Goal: Information Seeking & Learning: Learn about a topic

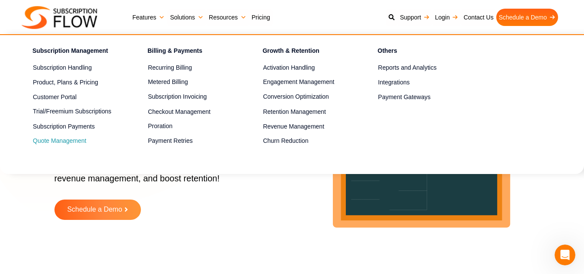
click at [58, 141] on link "Quote Management" at bounding box center [75, 141] width 84 height 10
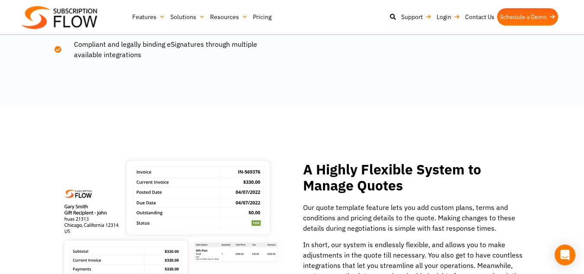
scroll to position [951, 0]
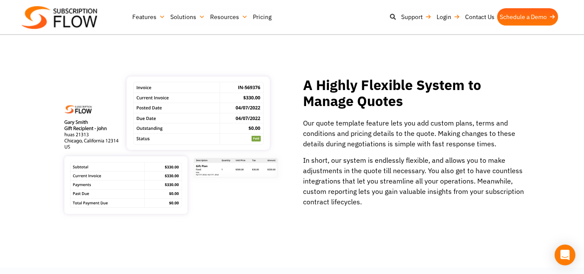
click at [391, 16] on icon at bounding box center [393, 17] width 6 height 6
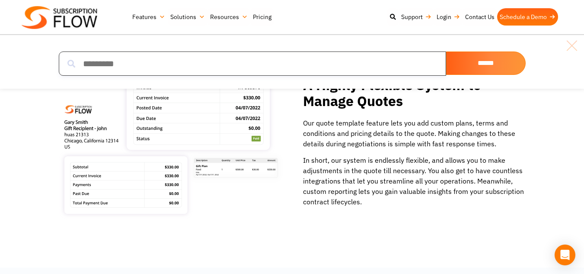
click at [182, 67] on input "search" at bounding box center [252, 63] width 387 height 24
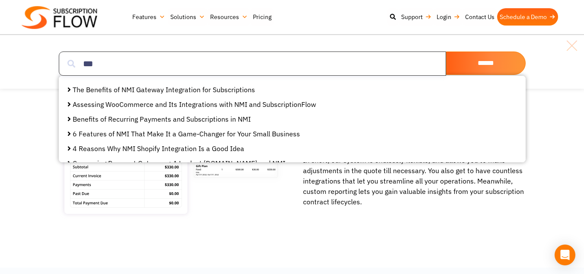
scroll to position [43, 0]
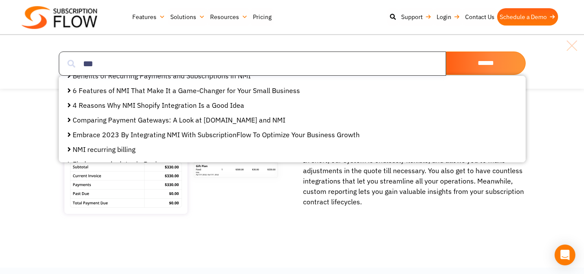
type input "***"
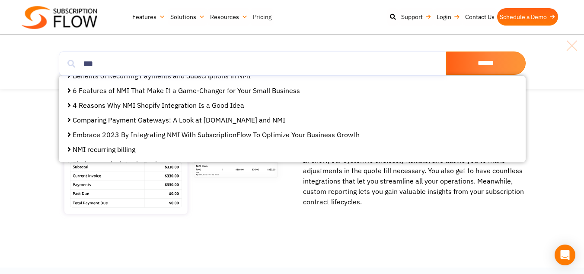
click at [124, 147] on link "NMI recurring billing" at bounding box center [104, 149] width 63 height 9
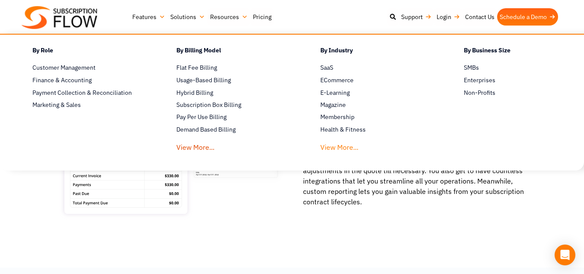
click at [336, 147] on link "View More..." at bounding box center [339, 145] width 38 height 16
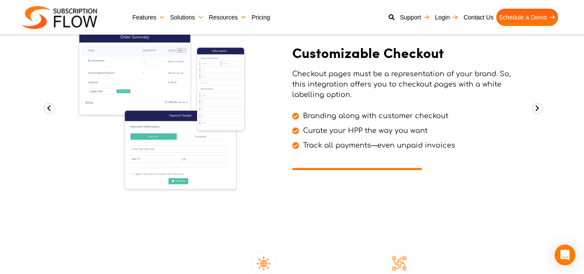
scroll to position [692, 0]
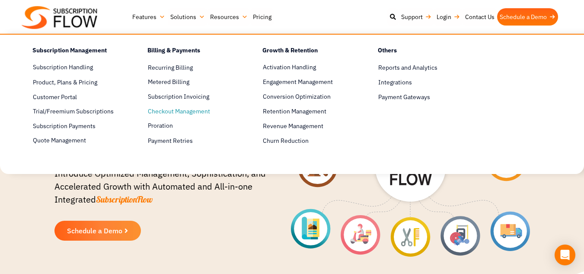
click at [180, 112] on span "Checkout Management" at bounding box center [179, 111] width 62 height 9
